Goal: Find contact information: Find contact information

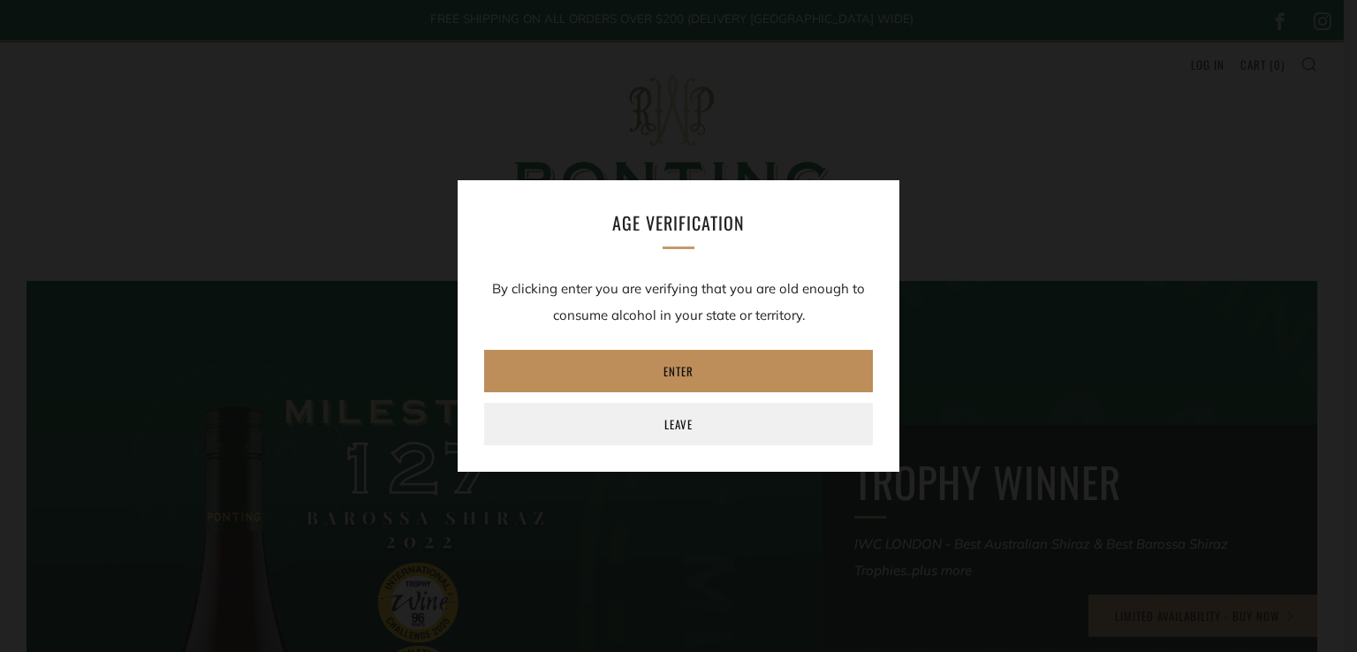
click at [771, 368] on link "Enter" at bounding box center [678, 371] width 389 height 42
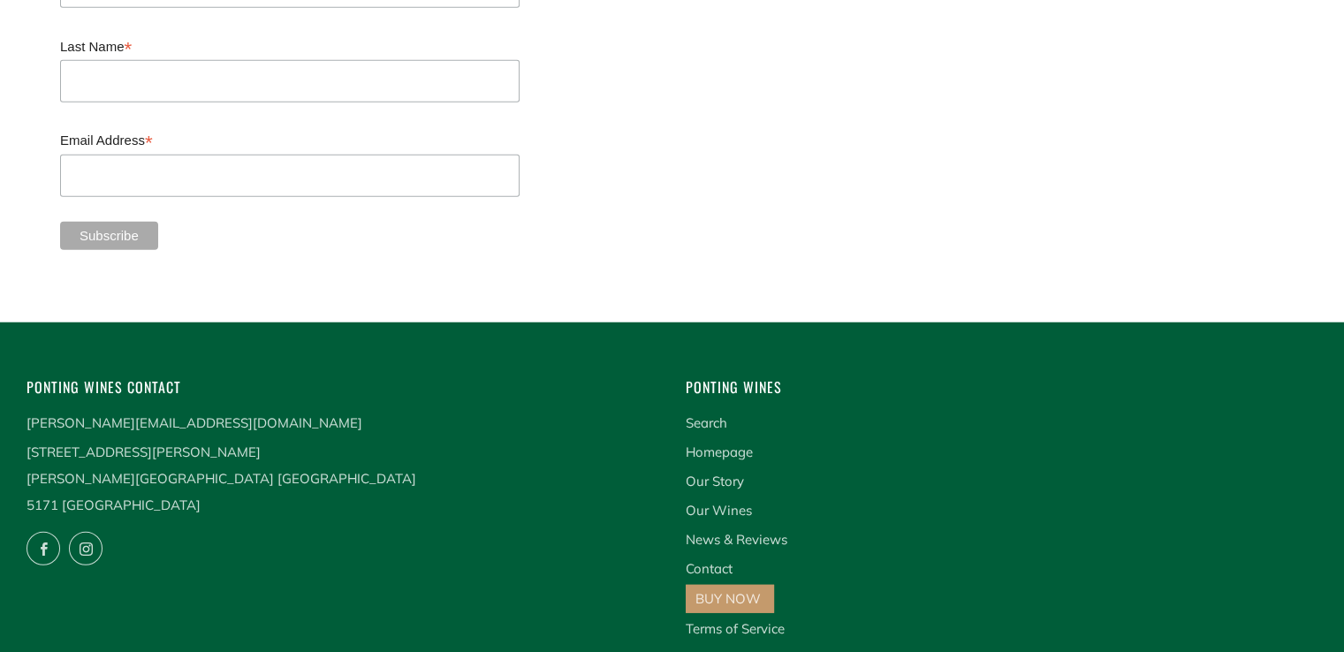
scroll to position [4678, 0]
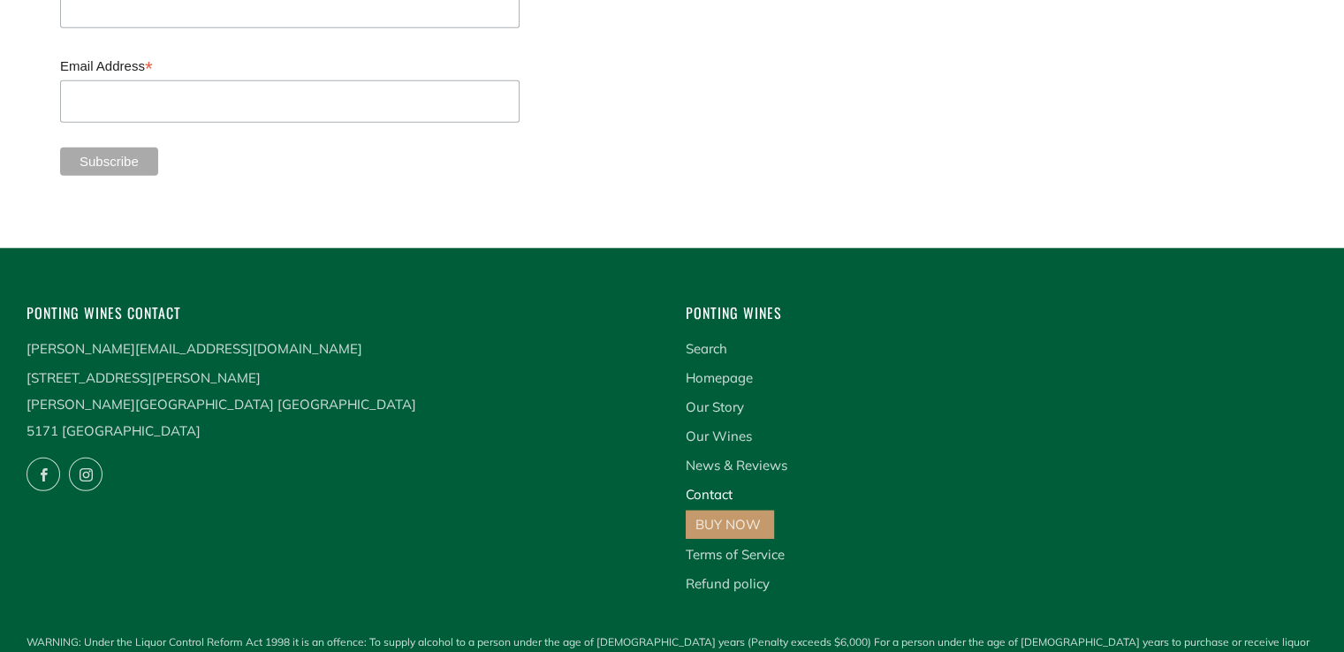
click at [710, 486] on link "Contact" at bounding box center [709, 494] width 47 height 17
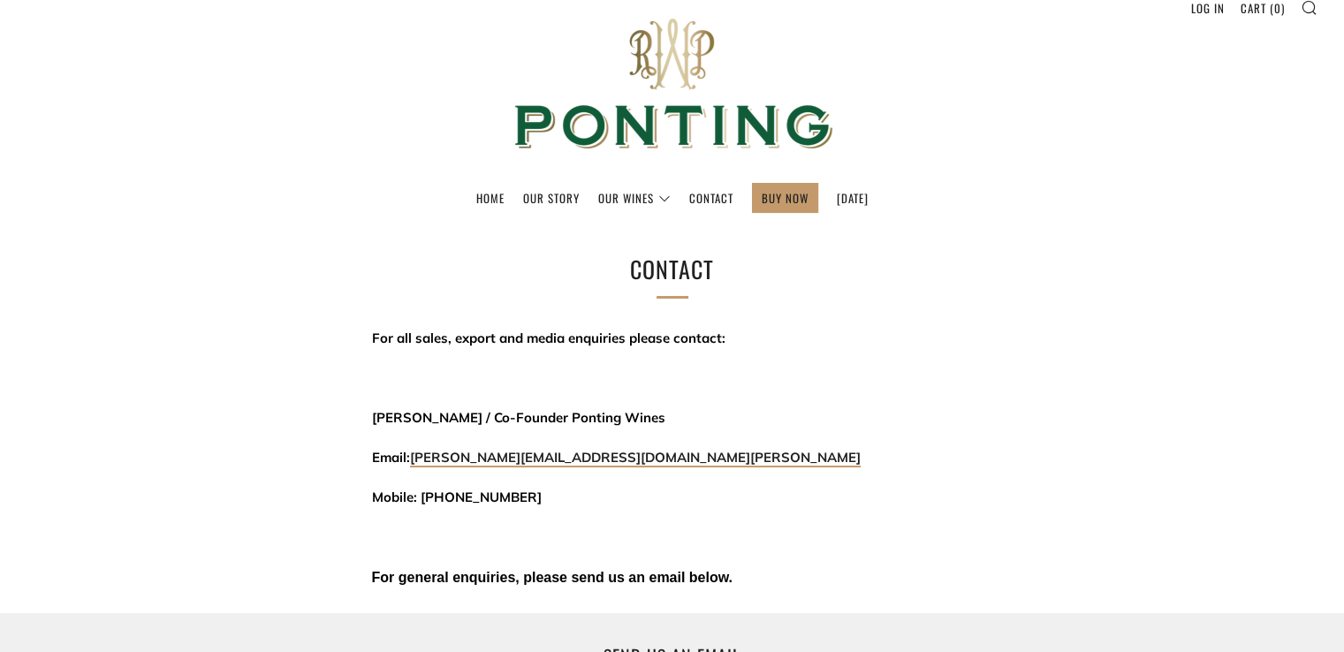
scroll to position [88, 0]
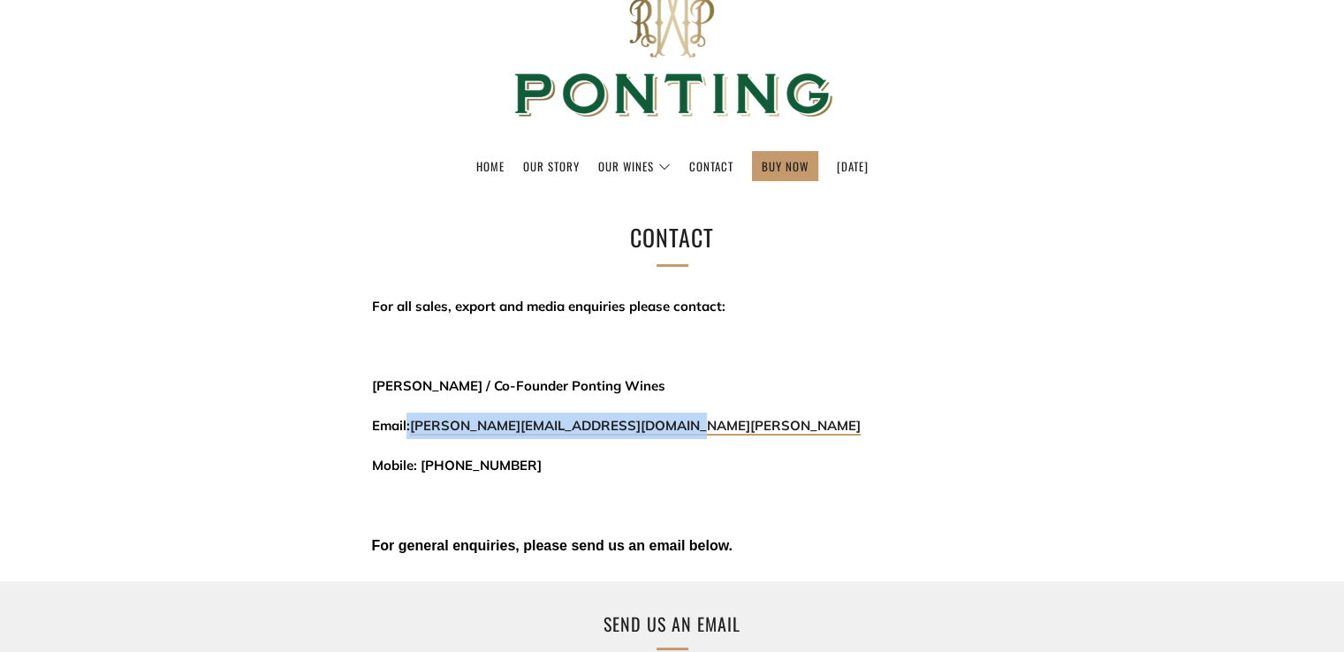
drag, startPoint x: 693, startPoint y: 432, endPoint x: 407, endPoint y: 429, distance: 285.4
click at [407, 429] on p "Email: david@threekingswinemerchants.com.au" at bounding box center [672, 426] width 601 height 27
click at [796, 424] on p "Email: david@threekingswinemerchants.com.au" at bounding box center [672, 426] width 601 height 27
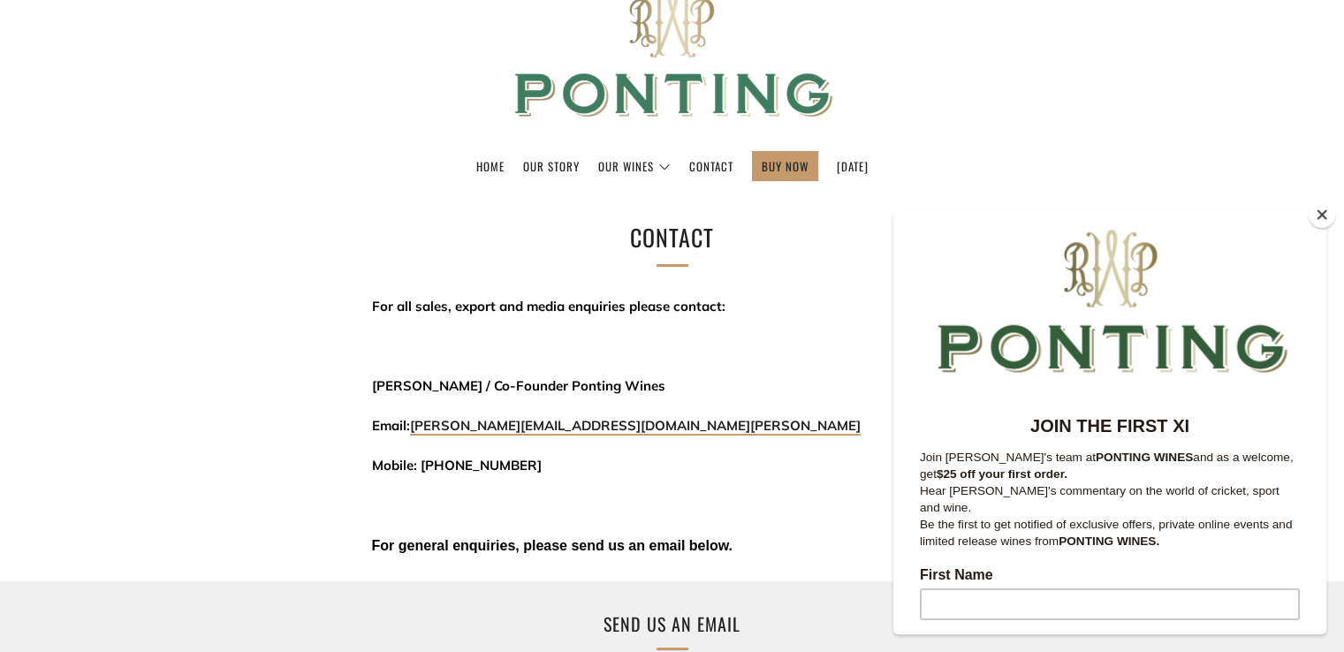
scroll to position [0, 0]
